Goal: Check status: Check status

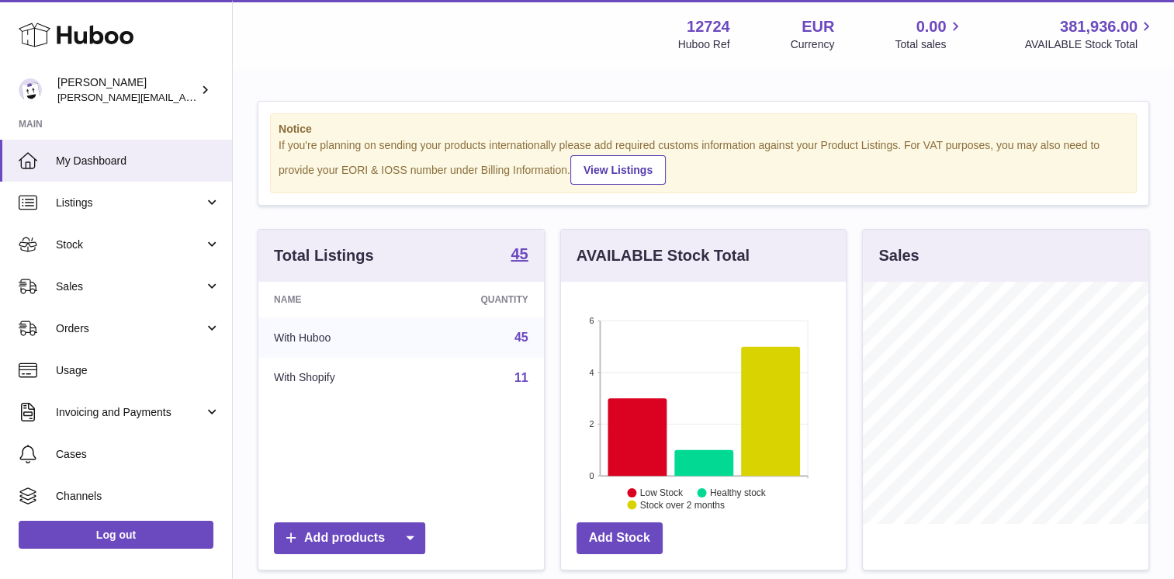
scroll to position [242, 286]
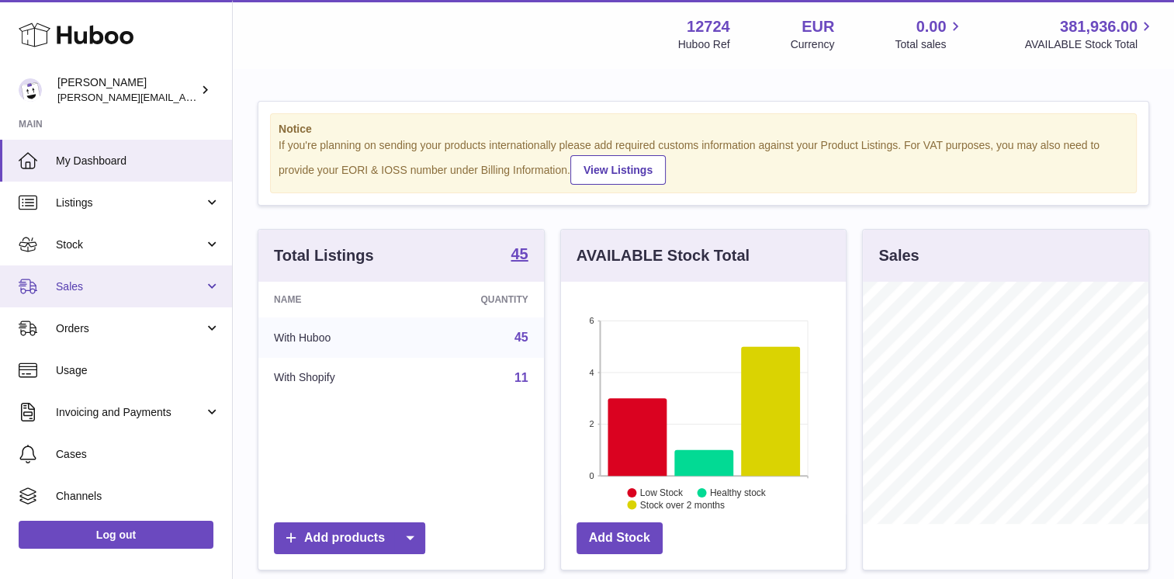
click at [147, 280] on span "Sales" at bounding box center [130, 286] width 148 height 15
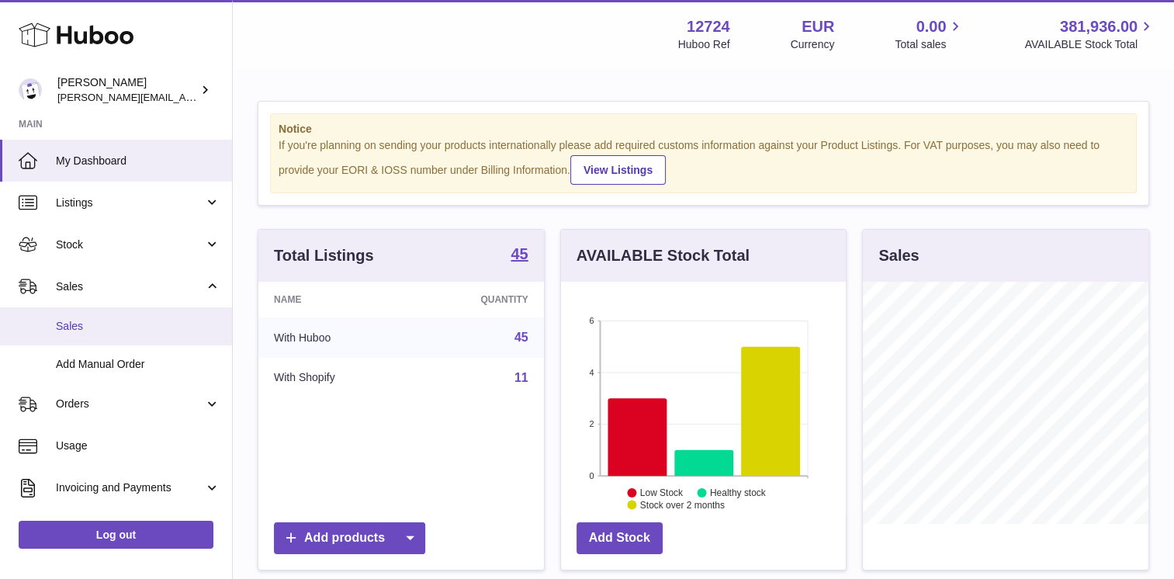
click at [83, 333] on span "Sales" at bounding box center [138, 326] width 165 height 15
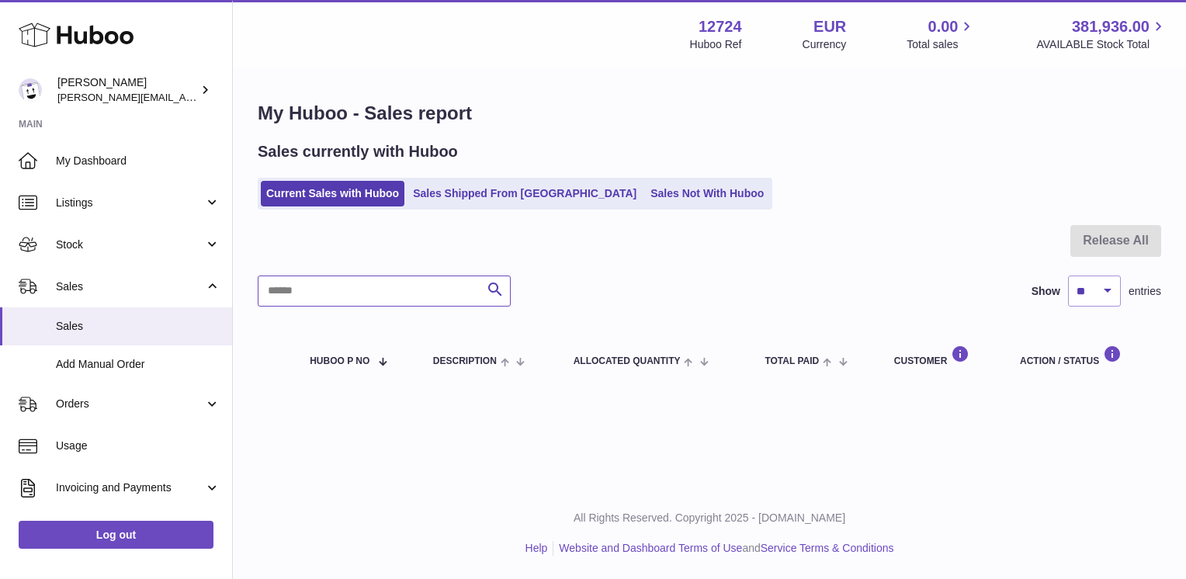
click at [406, 287] on input "text" at bounding box center [384, 291] width 253 height 31
type input "*******"
click at [486, 202] on link "Sales Shipped From [GEOGRAPHIC_DATA]" at bounding box center [524, 194] width 234 height 26
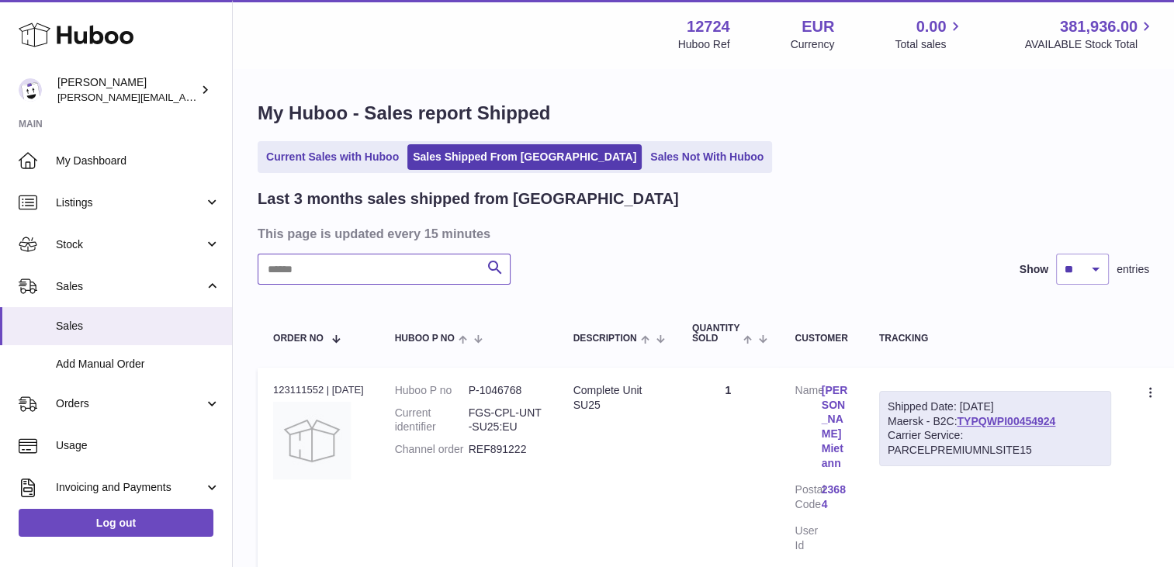
drag, startPoint x: 349, startPoint y: 276, endPoint x: 307, endPoint y: 275, distance: 41.9
click at [348, 275] on input "text" at bounding box center [384, 269] width 253 height 31
type input "*******"
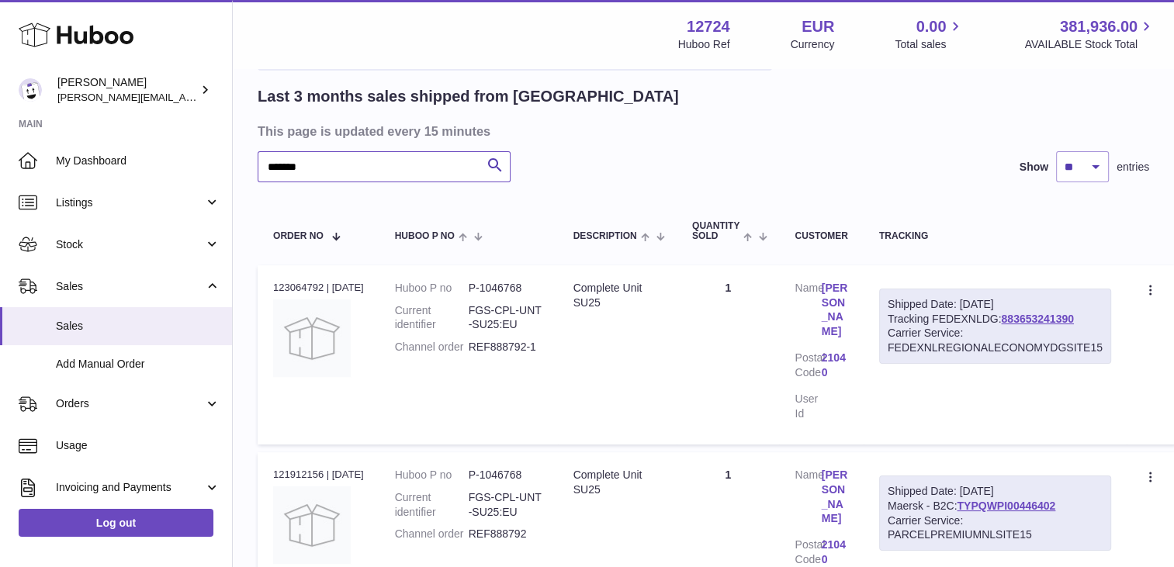
scroll to position [155, 0]
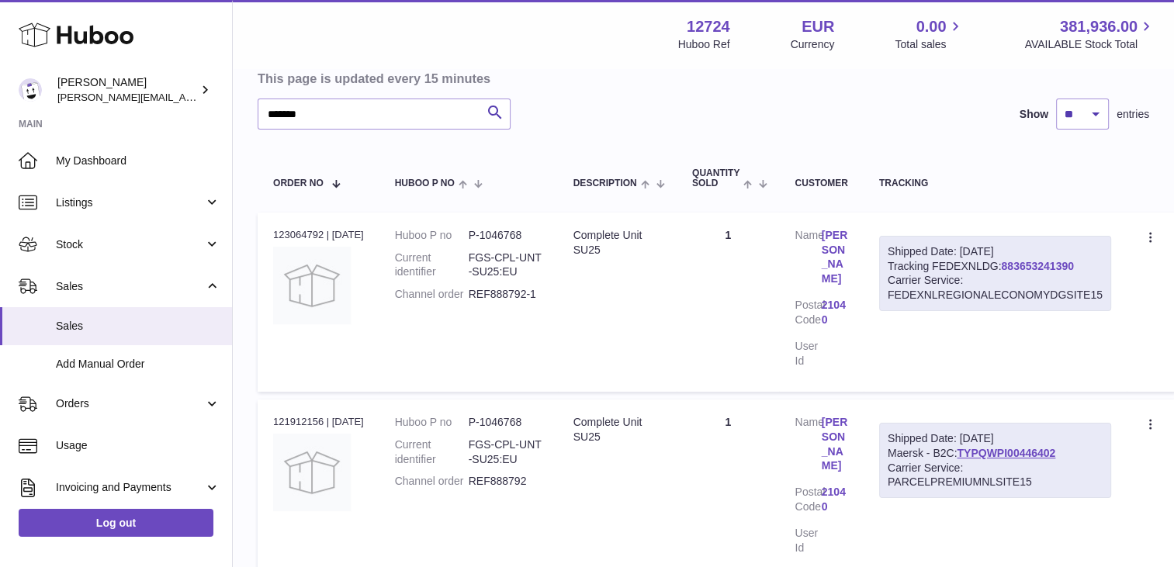
click at [1028, 265] on link "883653241390" at bounding box center [1037, 266] width 72 height 12
